Goal: Obtain resource: Download file/media

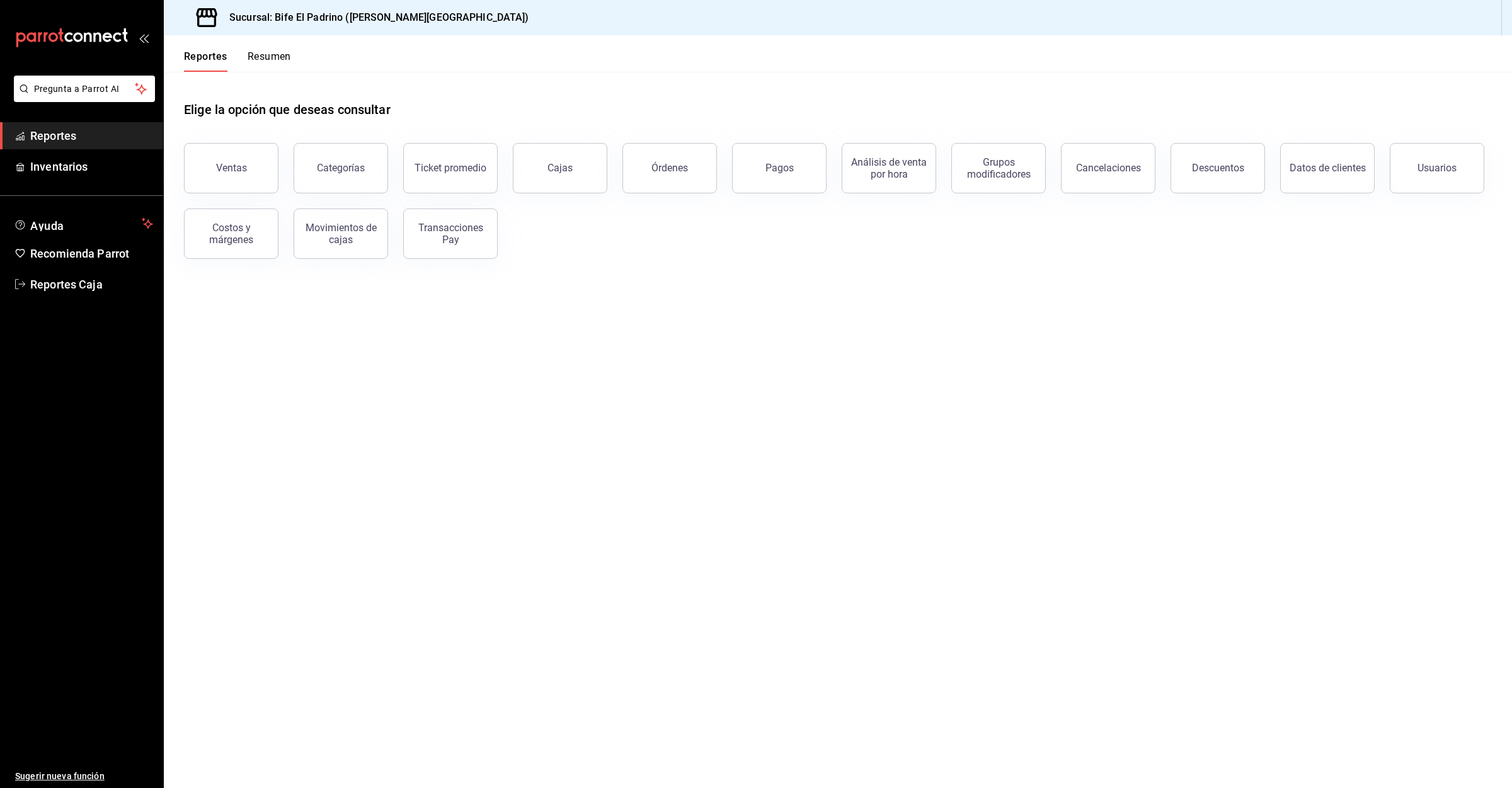
drag, startPoint x: 234, startPoint y: 178, endPoint x: 367, endPoint y: 319, distance: 193.8
click at [234, 178] on button "Ventas" at bounding box center [231, 168] width 94 height 50
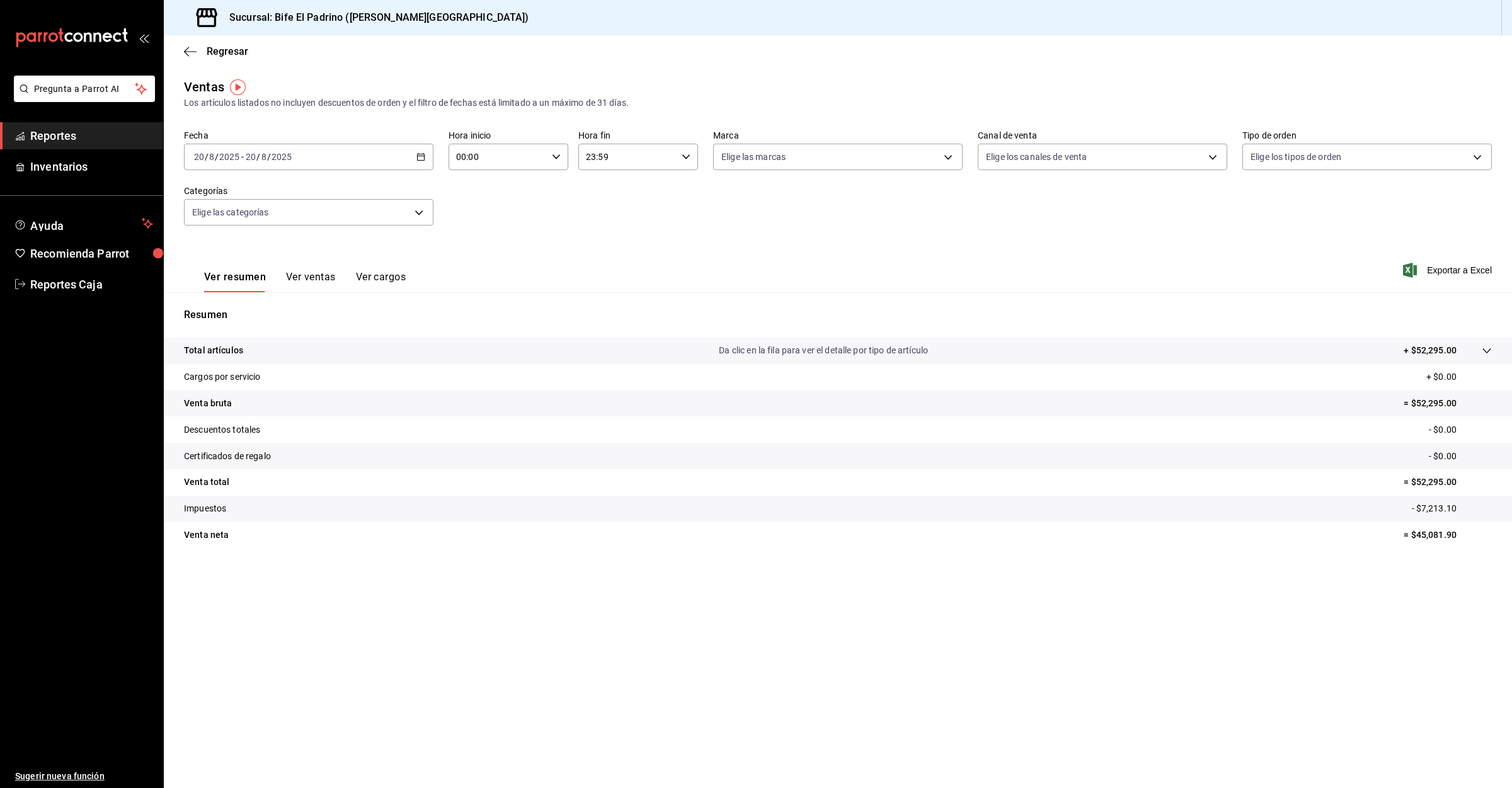
drag, startPoint x: 696, startPoint y: 482, endPoint x: 404, endPoint y: 362, distance: 315.7
click at [692, 482] on tr "Venta total = $52,295.00" at bounding box center [837, 482] width 1348 height 26
click at [423, 161] on \(Stroke\) "button" at bounding box center [421, 157] width 8 height 7
click at [236, 301] on span "Rango de fechas" at bounding box center [243, 308] width 98 height 14
click at [393, 295] on abbr "14" at bounding box center [396, 296] width 9 height 9
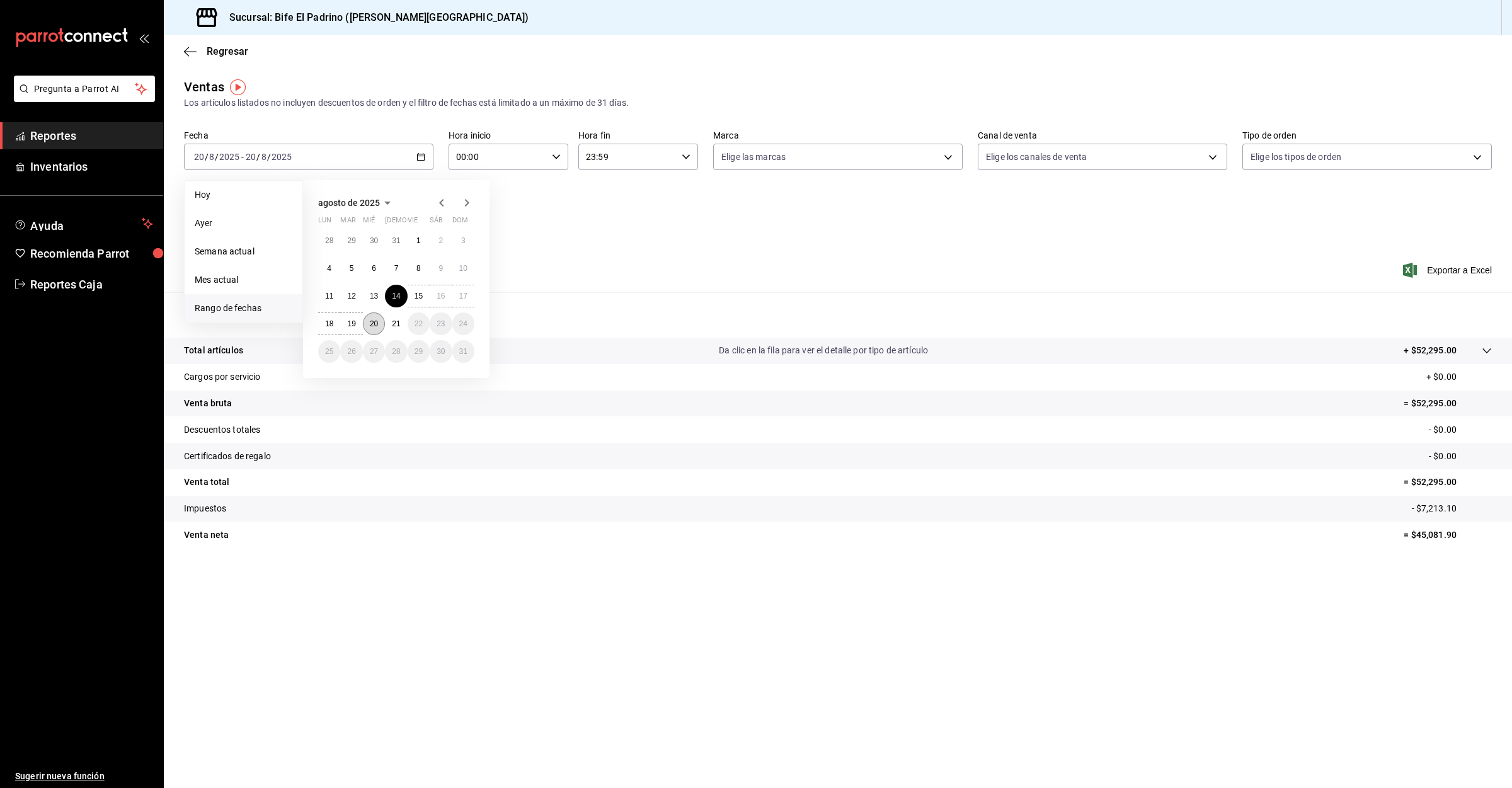
click at [376, 323] on abbr "20" at bounding box center [374, 323] width 9 height 9
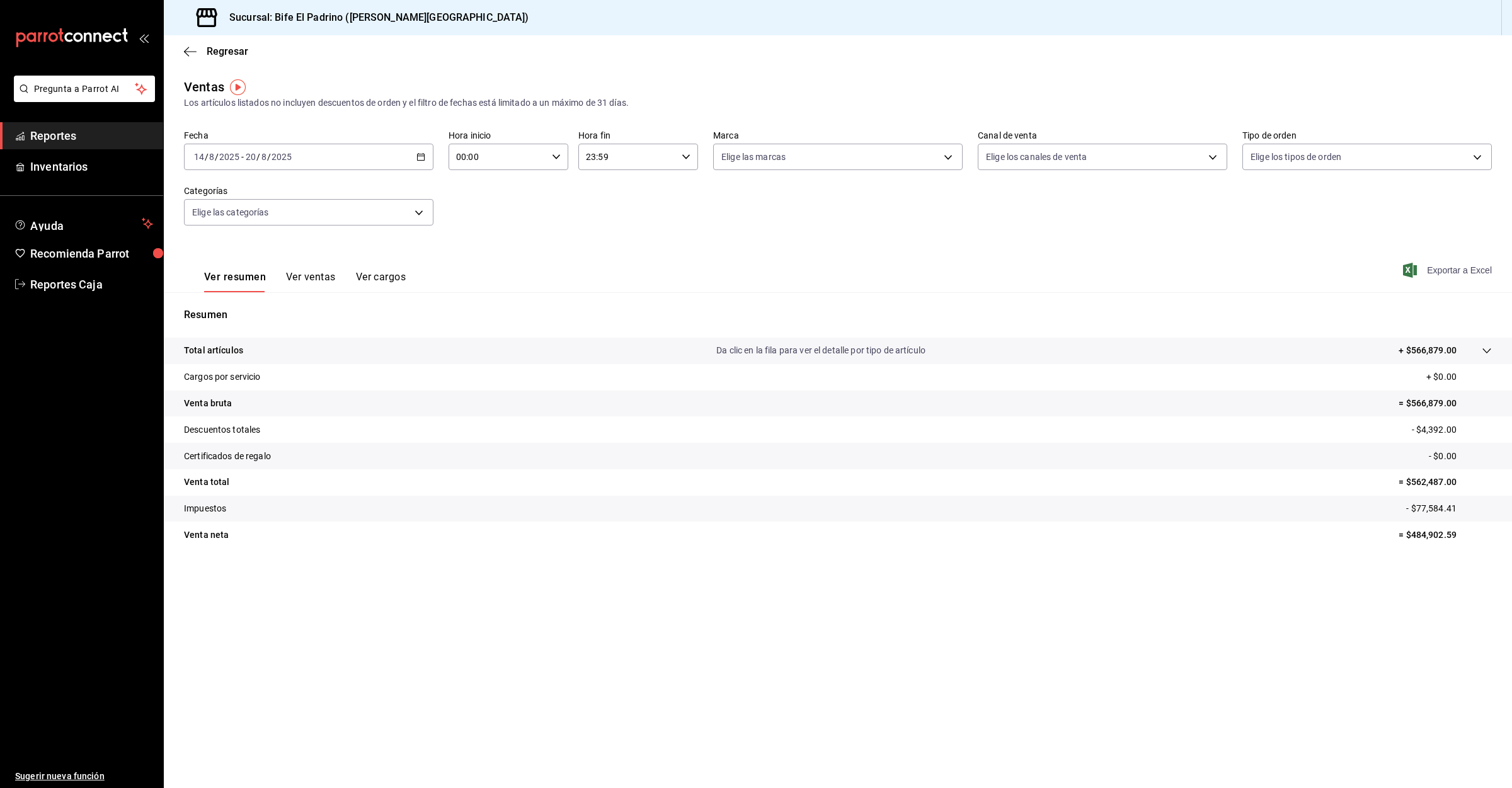
click at [1456, 272] on span "Exportar a Excel" at bounding box center [1448, 271] width 86 height 15
